Goal: Navigation & Orientation: Find specific page/section

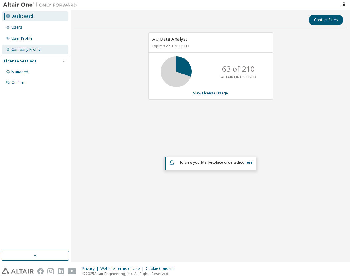
click at [40, 51] on div "Company Profile" at bounding box center [25, 49] width 29 height 5
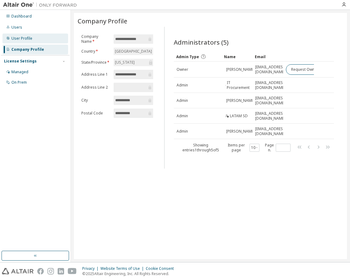
click at [35, 43] on div "User Profile" at bounding box center [35, 39] width 66 height 10
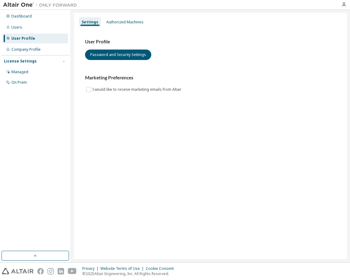
click at [122, 15] on div "Settings Authorized Machines User Profile Password and Security Settings Market…" at bounding box center [210, 136] width 273 height 246
click at [25, 51] on div "Company Profile" at bounding box center [25, 49] width 29 height 5
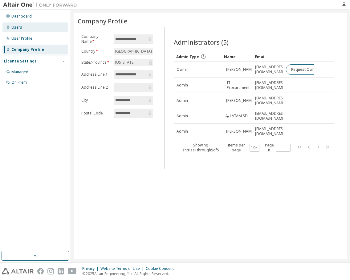
click at [20, 28] on div "Users" at bounding box center [16, 27] width 11 height 5
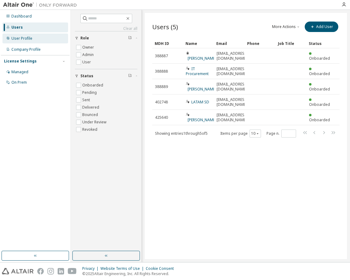
click at [22, 38] on div "User Profile" at bounding box center [21, 38] width 21 height 5
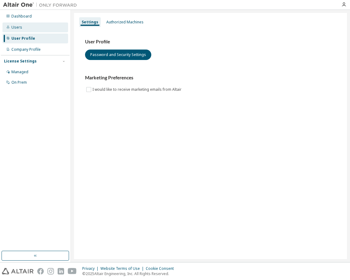
click at [16, 30] on div "Users" at bounding box center [16, 27] width 11 height 5
